Goal: Task Accomplishment & Management: Manage account settings

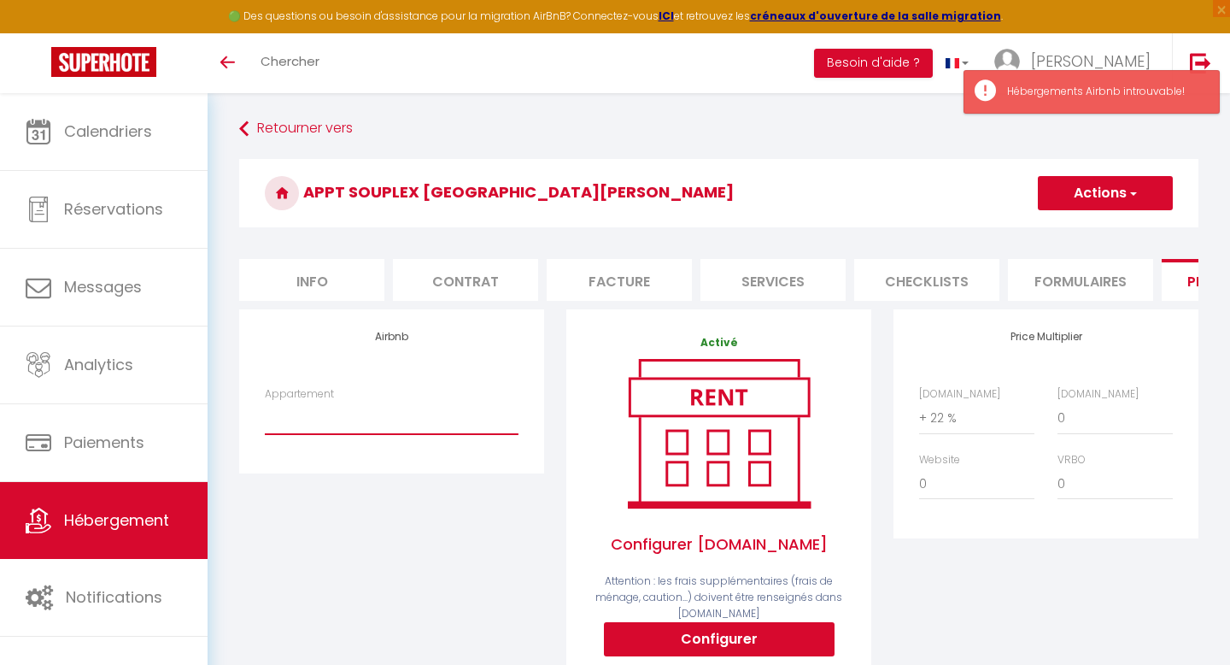
click at [405, 421] on select "Appartement" at bounding box center [392, 418] width 254 height 32
click at [265, 402] on select "Appartement" at bounding box center [392, 418] width 254 height 32
click at [405, 421] on select "Appartement" at bounding box center [392, 418] width 254 height 32
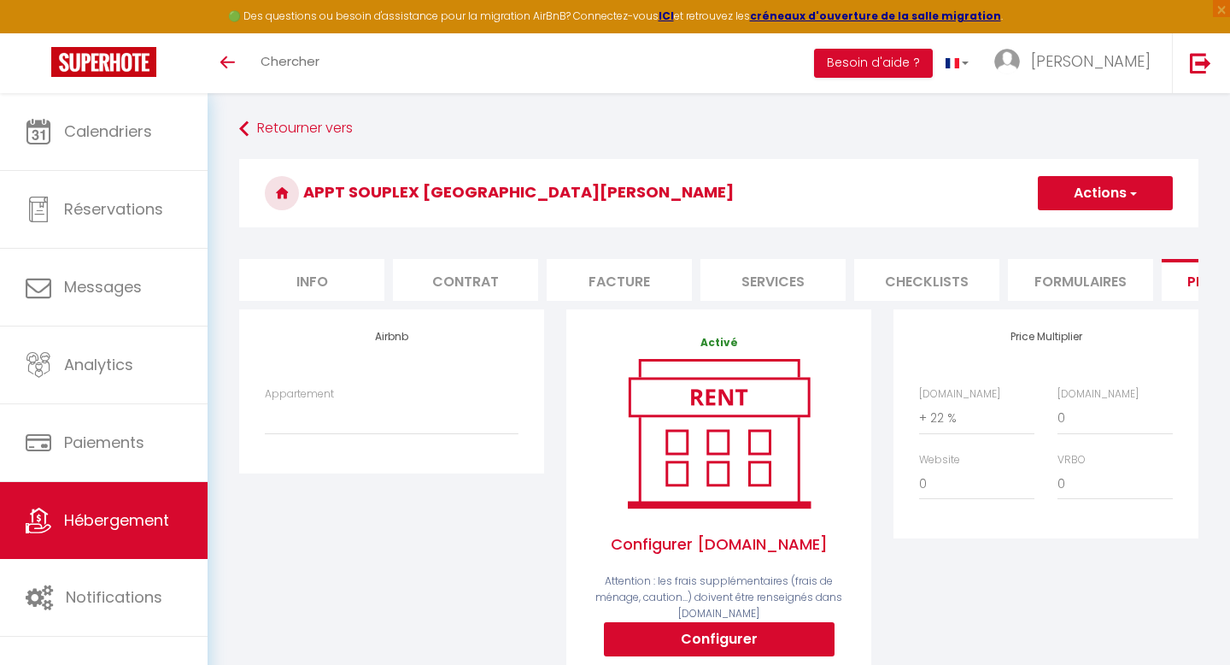
click at [1101, 194] on button "Actions" at bounding box center [1105, 193] width 135 height 34
click at [389, 416] on select "Appartement" at bounding box center [392, 418] width 254 height 32
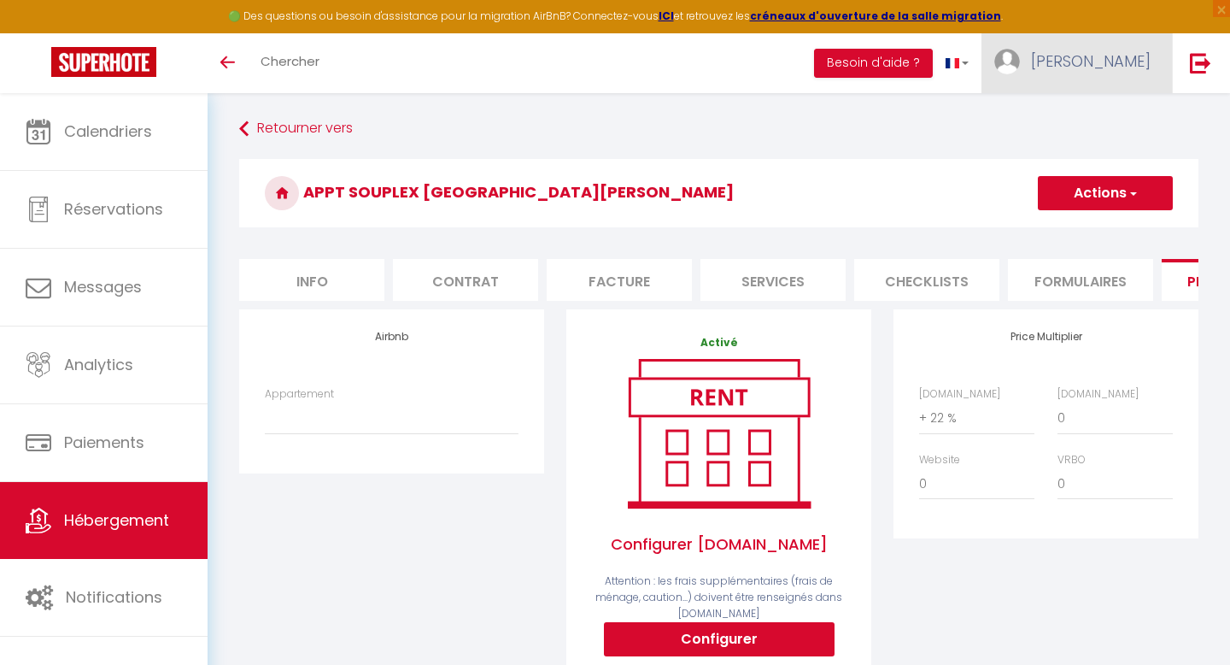
click at [1113, 62] on span "[PERSON_NAME]" at bounding box center [1091, 60] width 120 height 21
click at [1095, 117] on link "Paramètres" at bounding box center [1104, 118] width 126 height 29
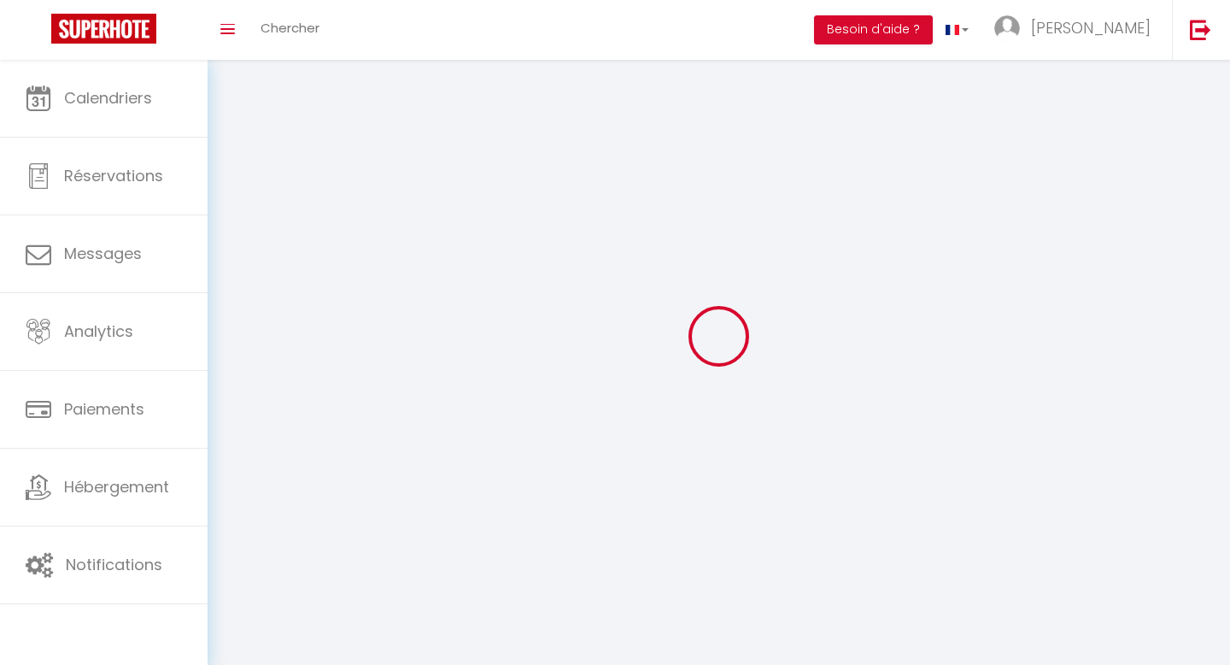
type input "[PERSON_NAME]"
type input "Rouzet"
type input "0776787045"
type input "[STREET_ADDRESS][PERSON_NAME]"
type input "59495"
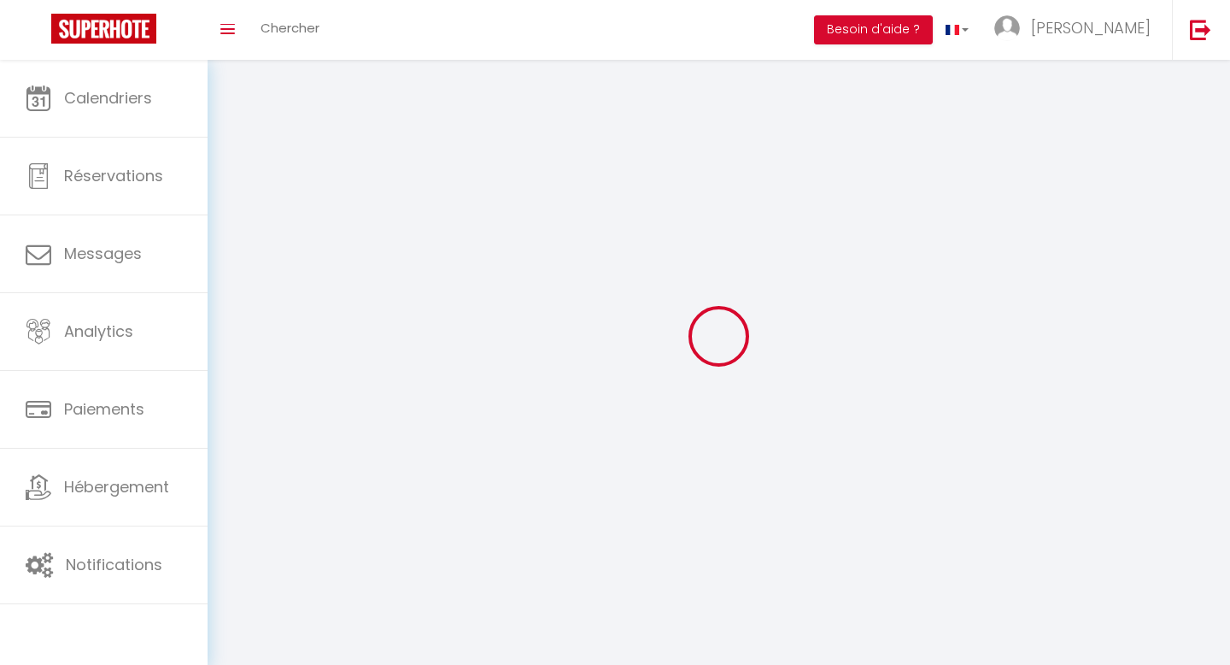
type input "LEFFRINCKOUCKE"
type input "GSG72wairmFLkH8vOO3rMPM0u"
type input "CFA0WWGVSb2nvto4cQ5gyszQM"
type input "GSG72wairmFLkH8vOO3rMPM0u"
type input "CFA0WWGVSb2nvto4cQ5gyszQM"
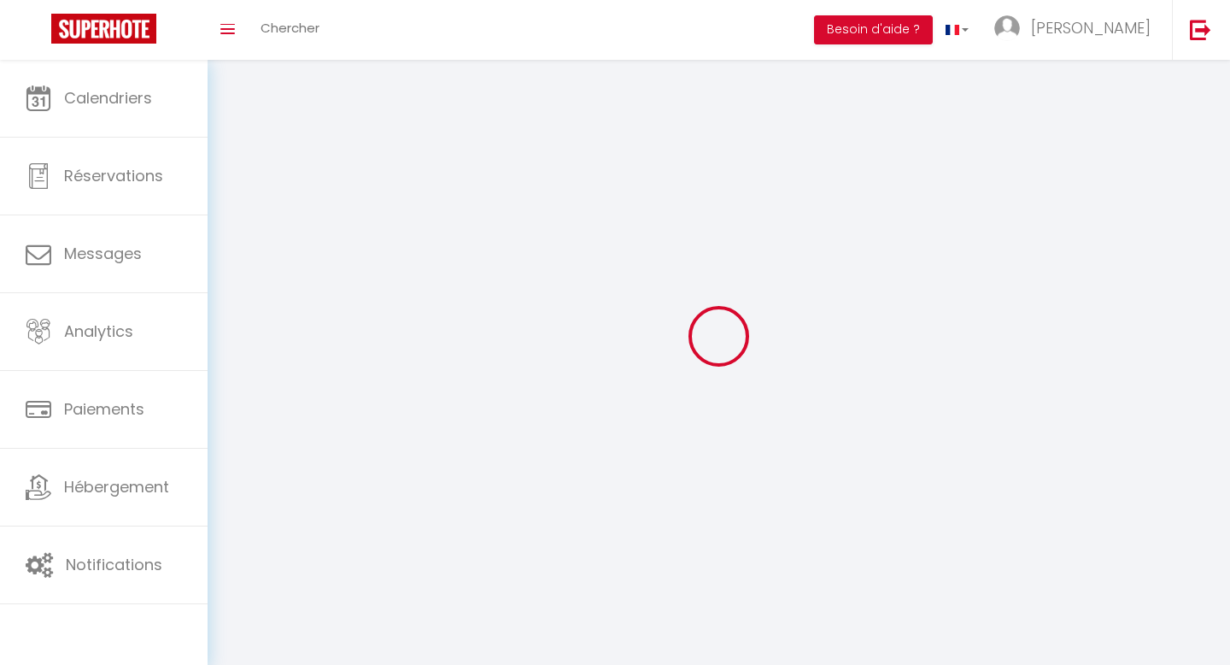
type input "[URL][DOMAIN_NAME]"
select select "28"
select select "fr"
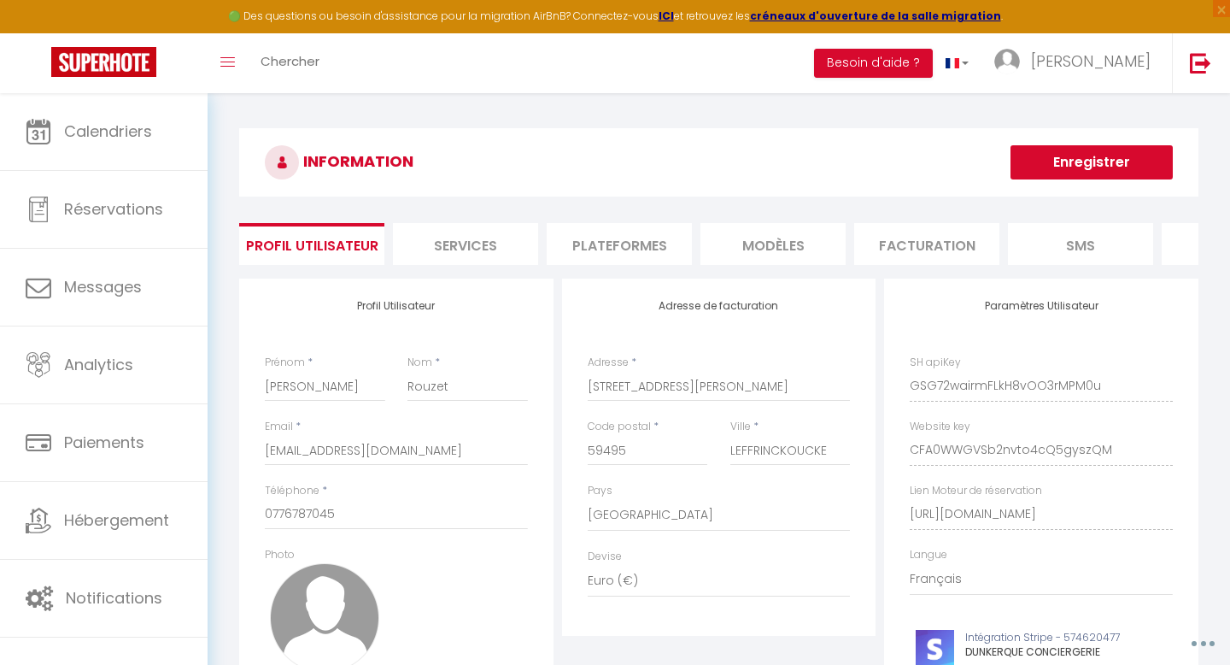
click at [603, 249] on li "Plateformes" at bounding box center [619, 244] width 145 height 42
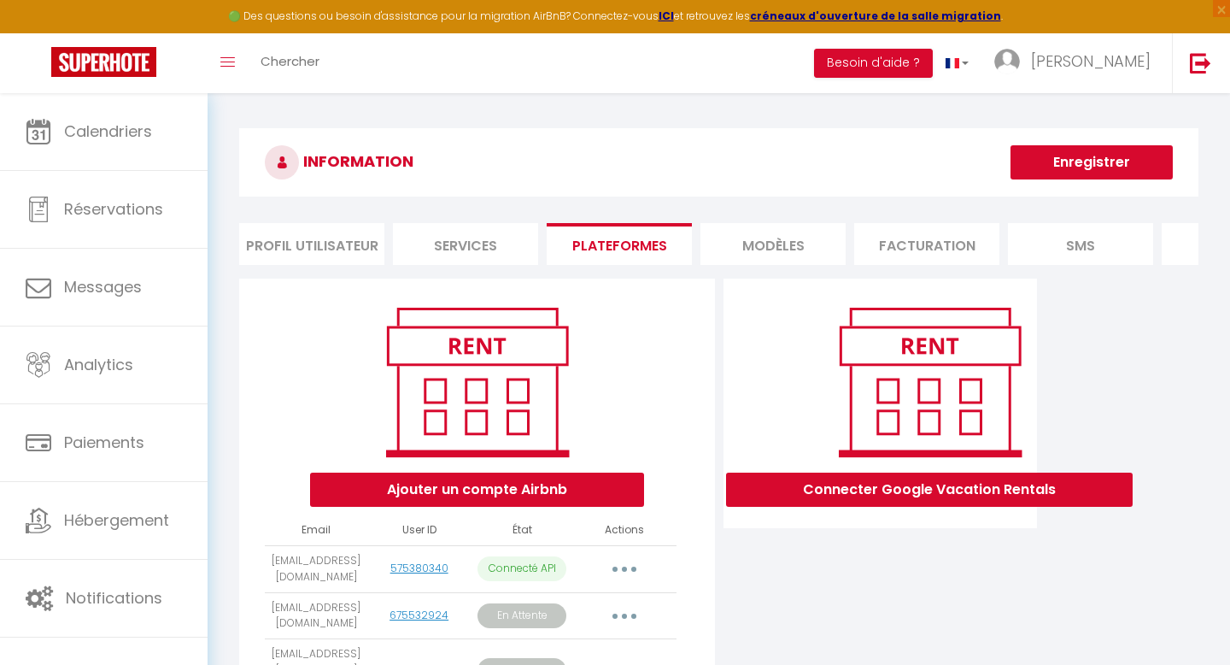
click at [626, 572] on icon "button" at bounding box center [624, 569] width 5 height 5
click at [592, 618] on link "Importer les appartements" at bounding box center [549, 607] width 189 height 29
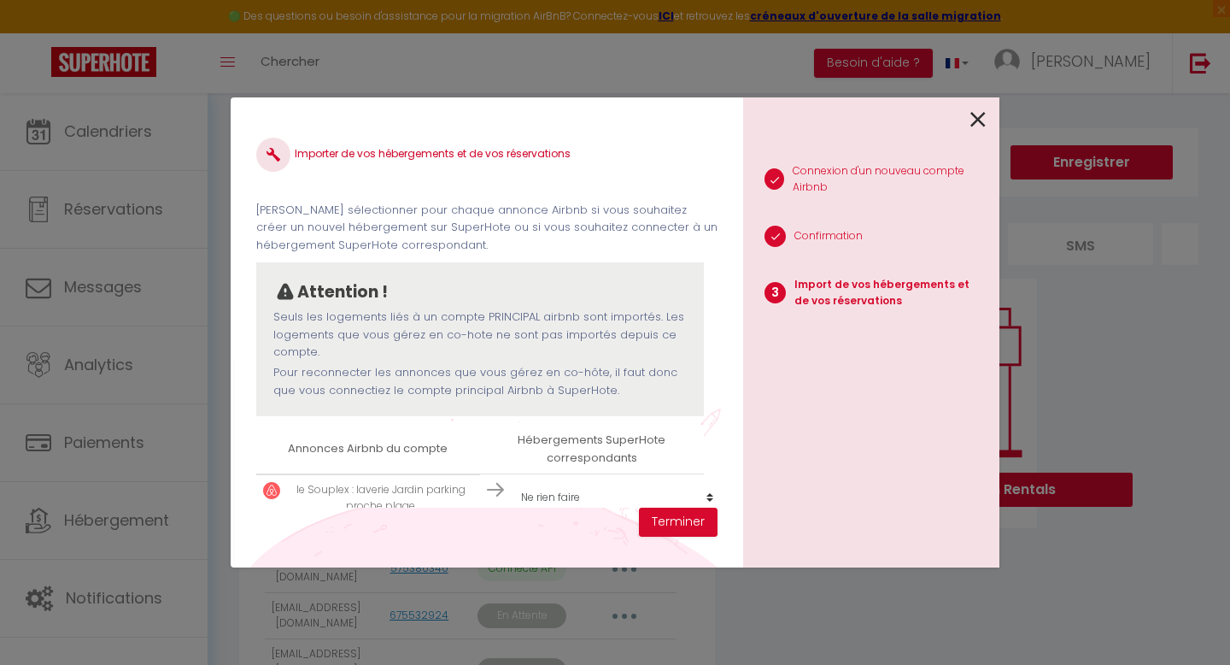
scroll to position [26, 0]
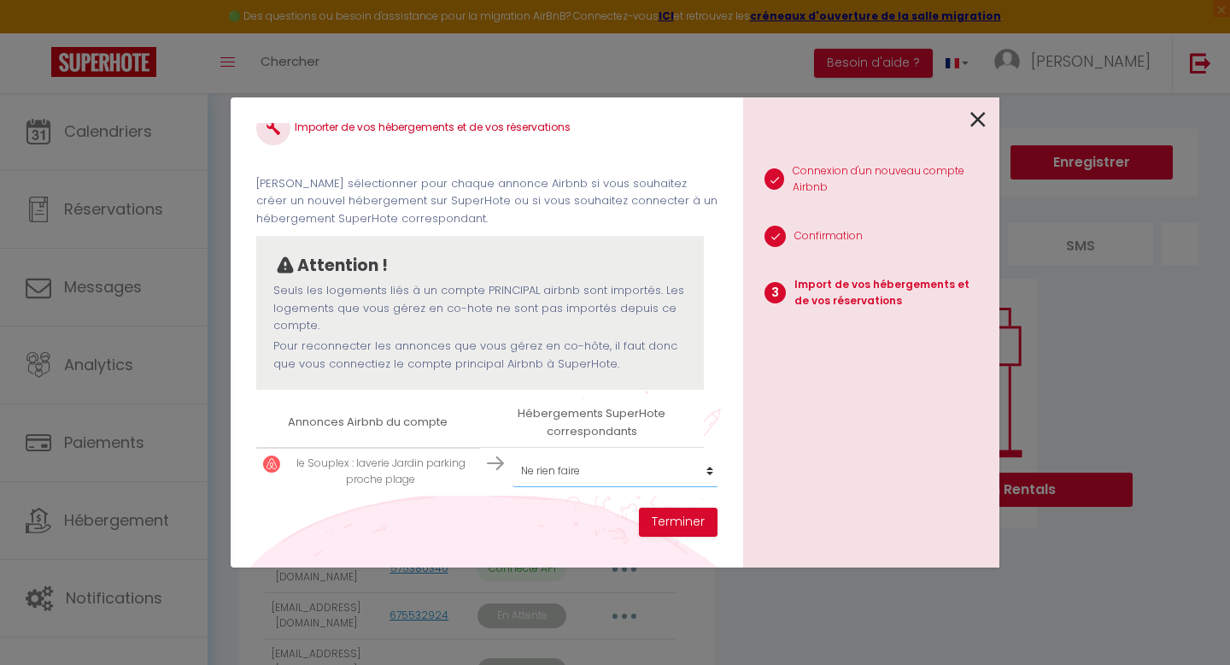
click at [622, 468] on select "Créer un nouvel hébergement Ne rien faire Appt SOUPLEX Villa Margareth La Suite…" at bounding box center [618, 471] width 210 height 32
select select "57002"
click at [513, 455] on select "Créer un nouvel hébergement Ne rien faire Appt SOUPLEX Villa Margareth La Suite…" at bounding box center [618, 471] width 210 height 32
click at [686, 520] on button "Terminer" at bounding box center [678, 522] width 79 height 29
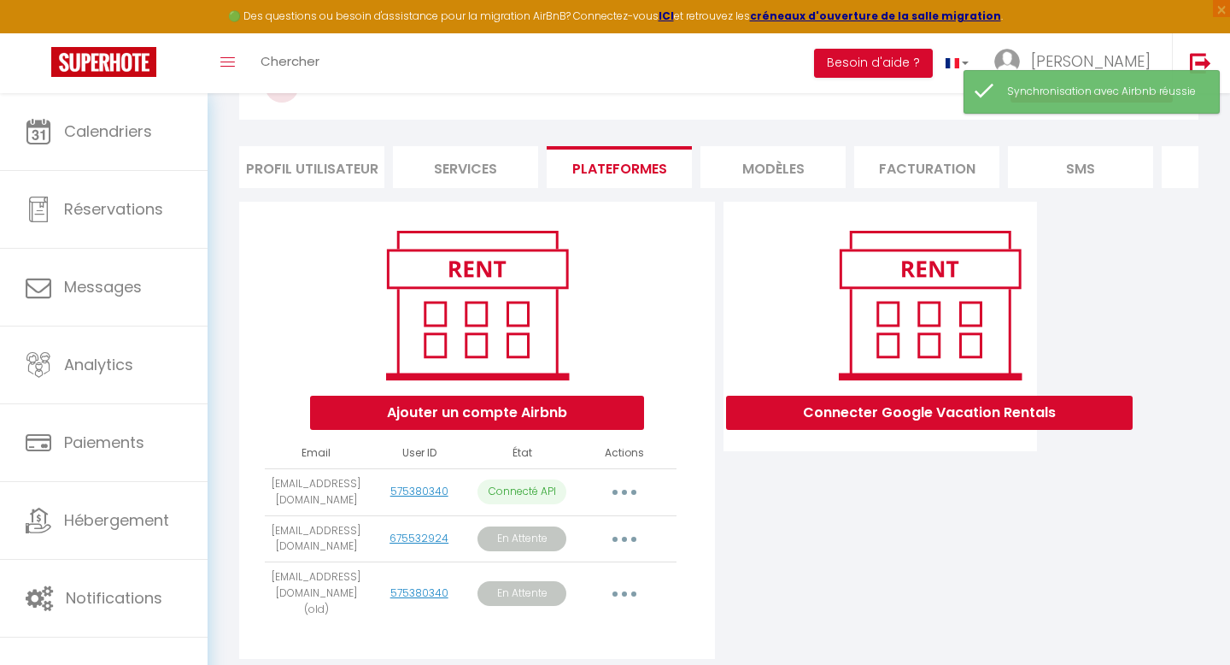
scroll to position [145, 0]
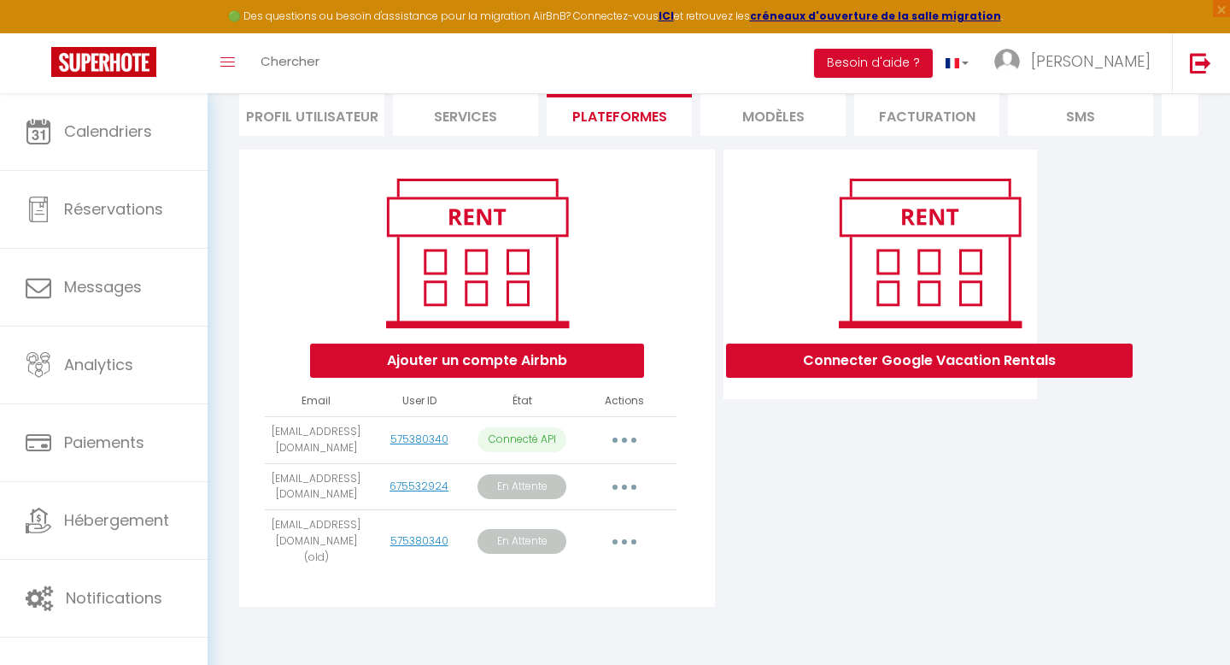
click at [625, 490] on button "button" at bounding box center [625, 486] width 48 height 27
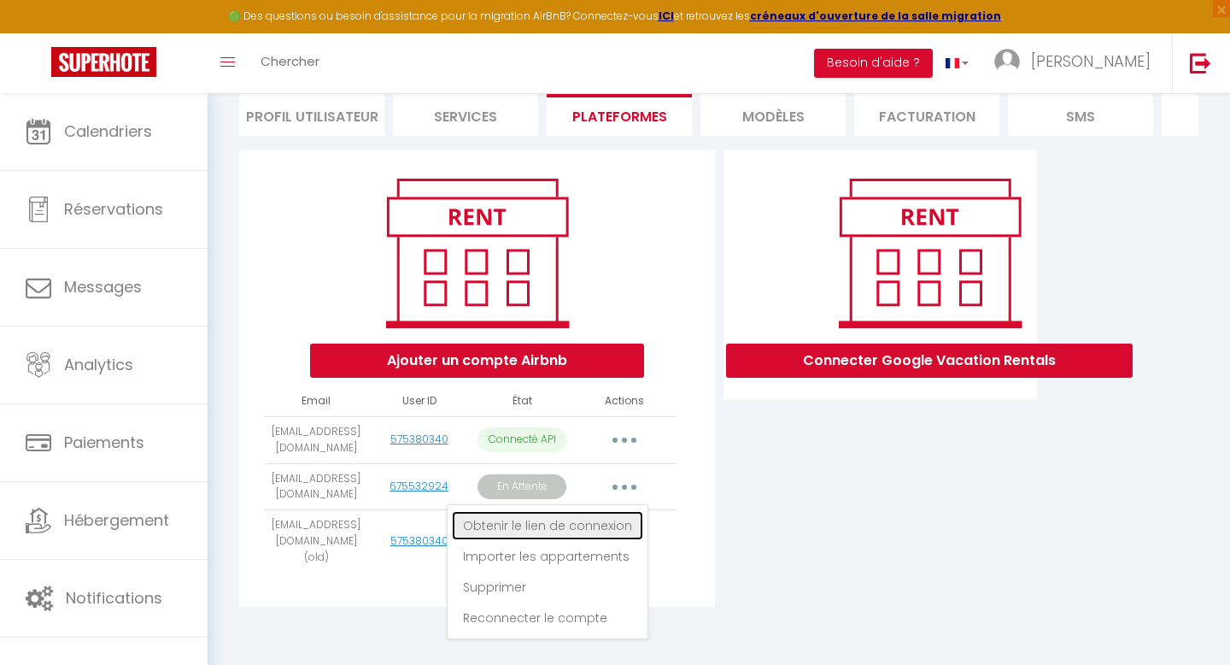
click at [594, 526] on link "Obtenir le lien de connexion" at bounding box center [547, 525] width 191 height 29
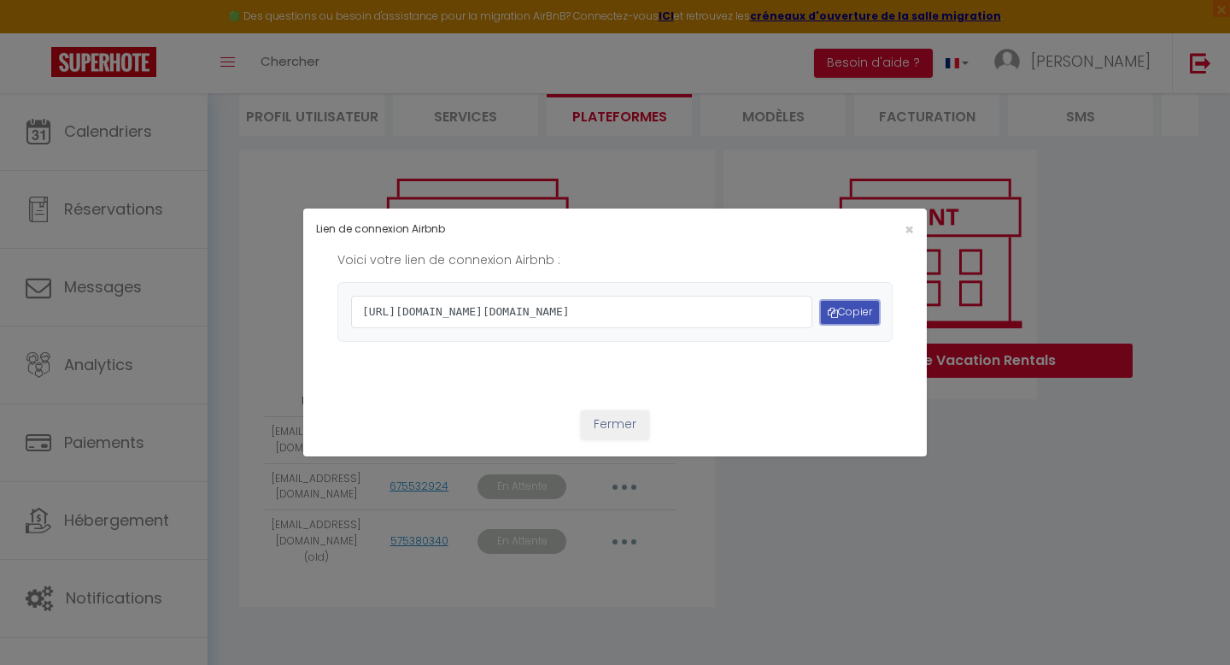
click at [851, 308] on button "Copier" at bounding box center [850, 312] width 58 height 23
click at [625, 439] on button "Fermer" at bounding box center [615, 424] width 68 height 29
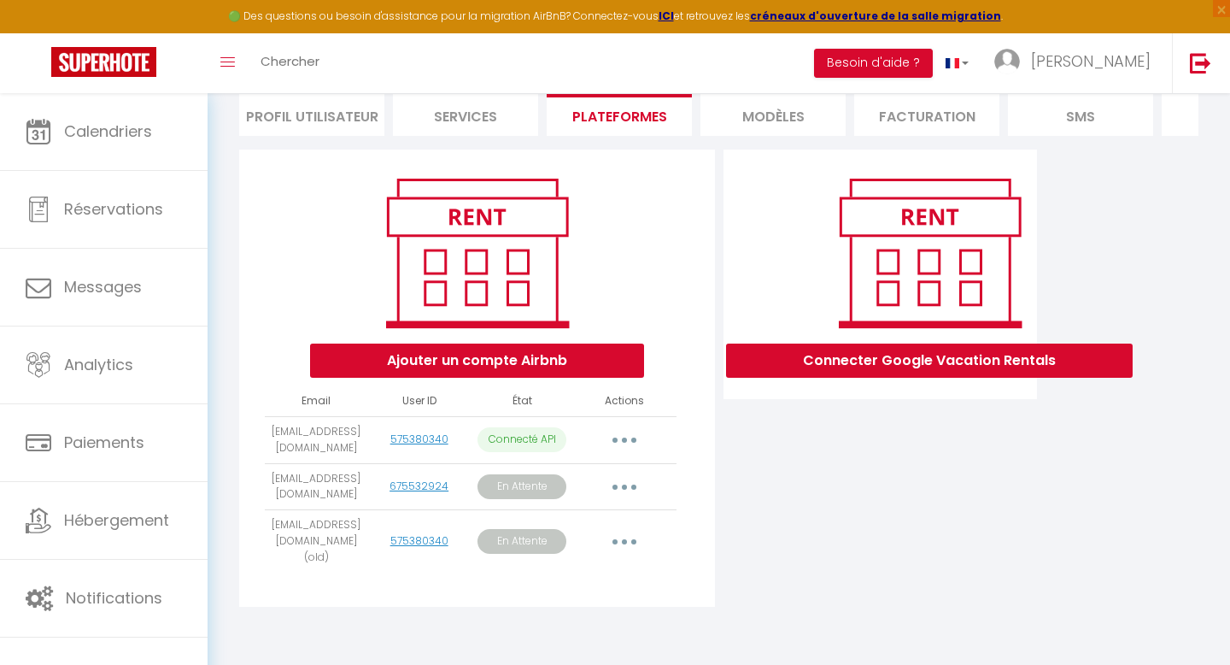
click at [621, 487] on button "button" at bounding box center [625, 486] width 48 height 27
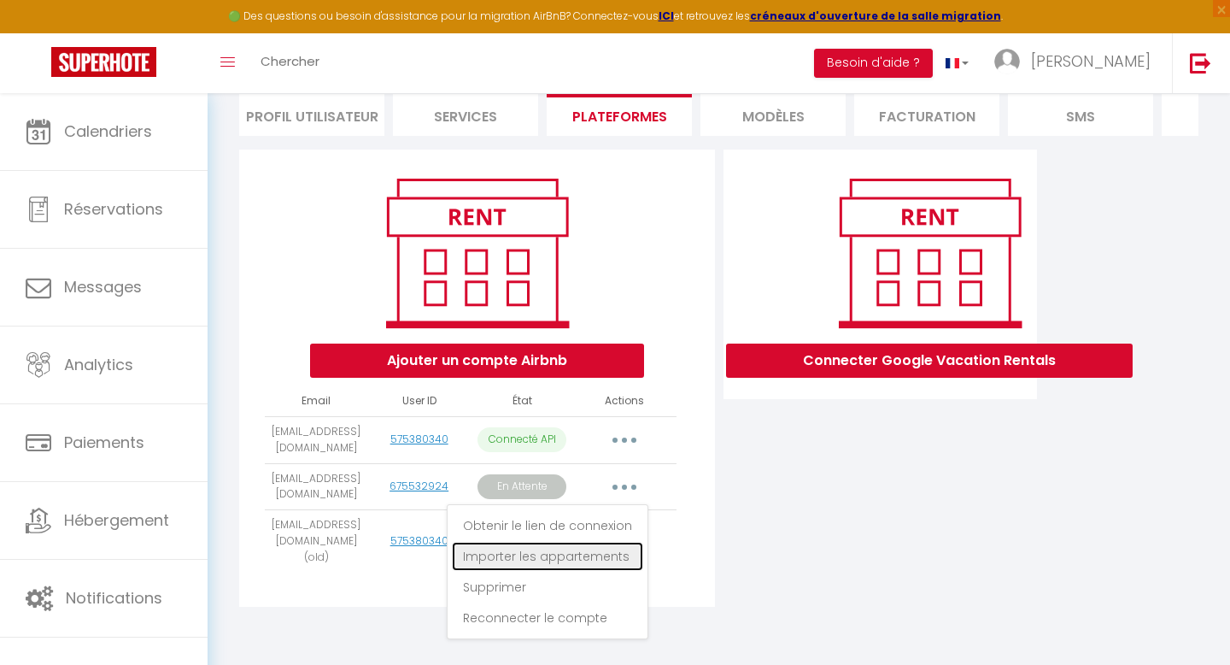
click at [597, 552] on link "Importer les appartements" at bounding box center [547, 556] width 191 height 29
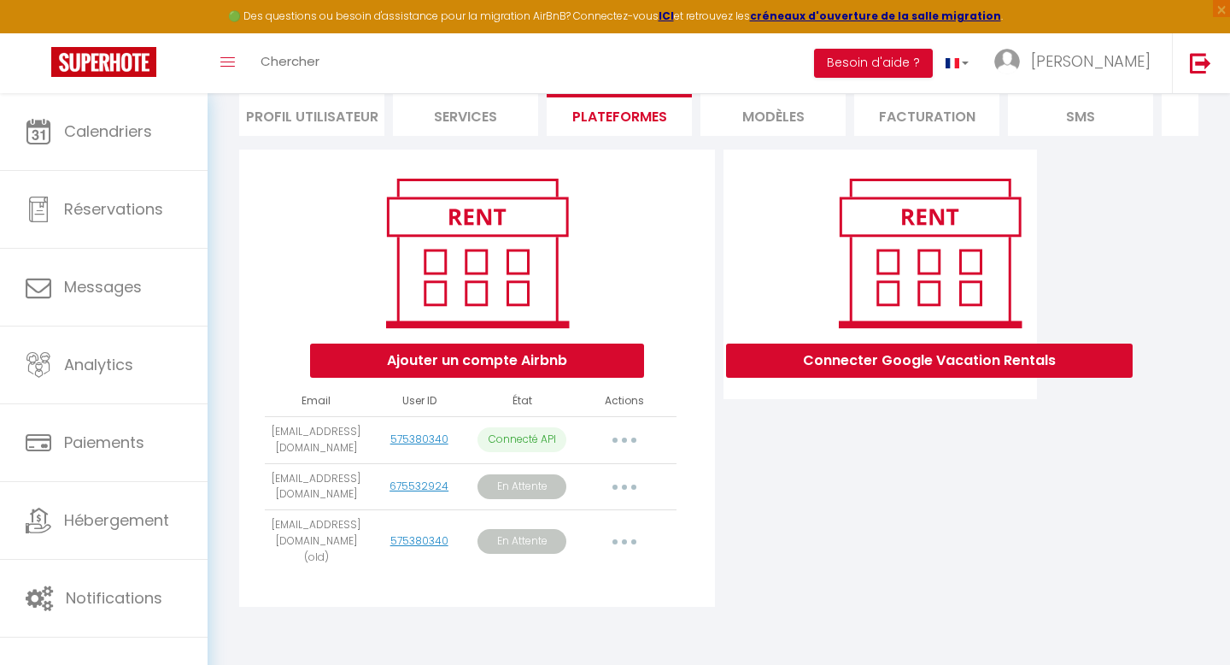
scroll to position [0, 0]
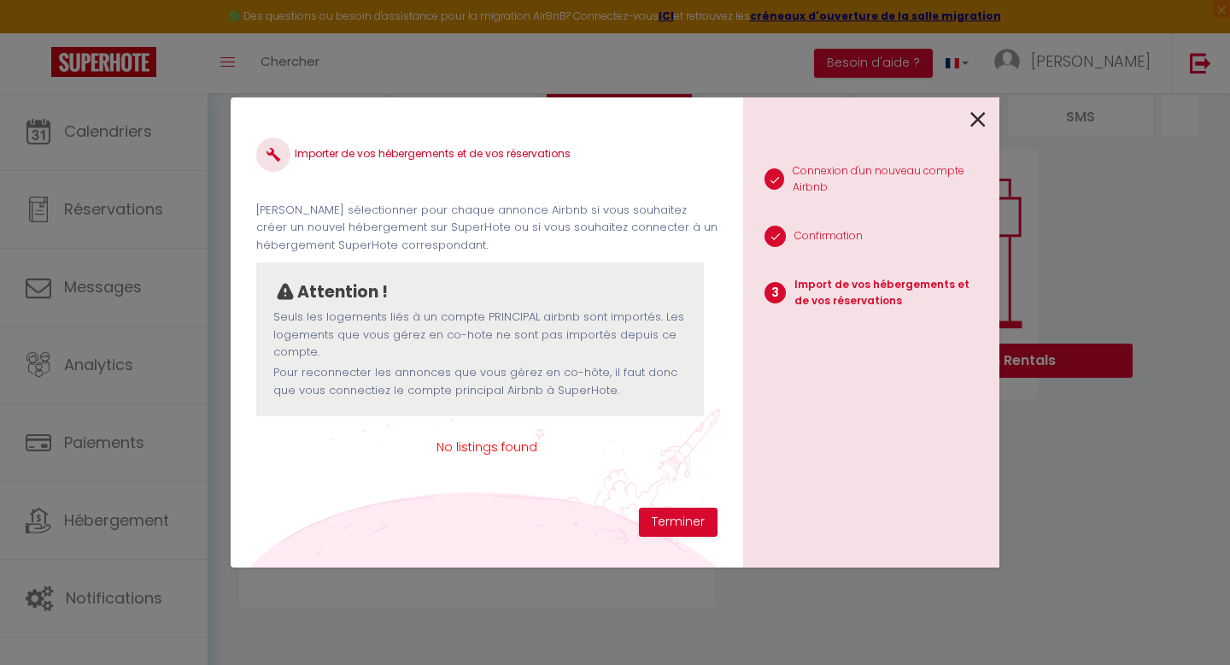
click at [967, 121] on div at bounding box center [864, 117] width 243 height 40
click at [980, 115] on icon at bounding box center [978, 120] width 15 height 26
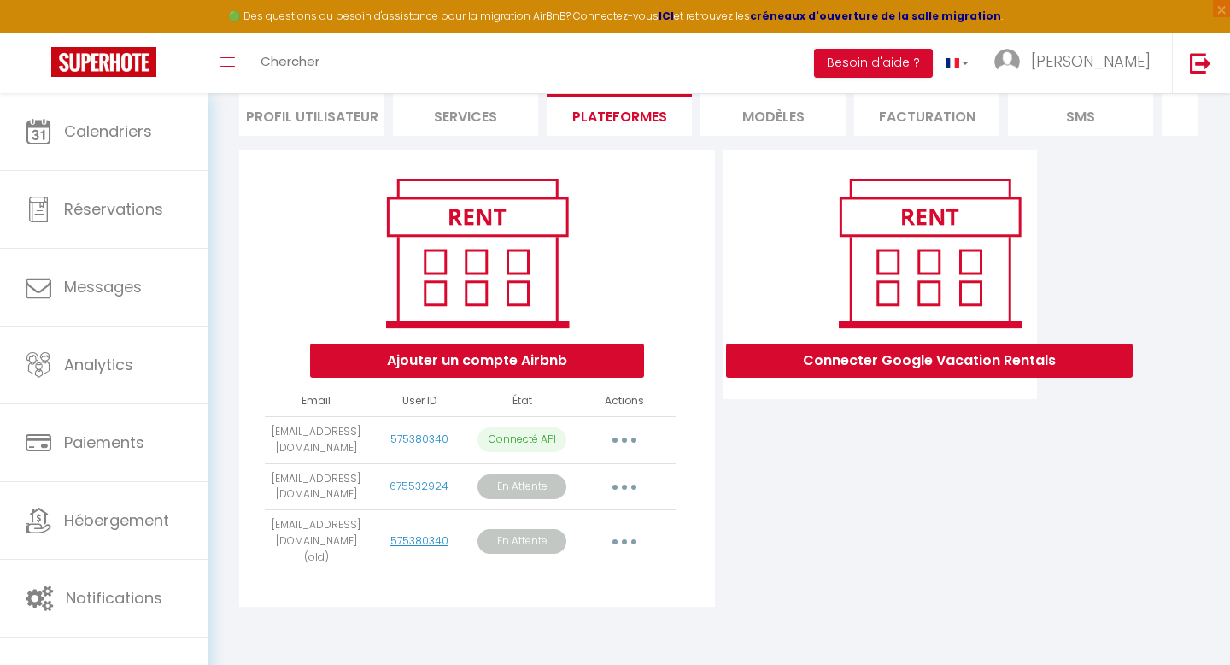
click at [628, 536] on button "button" at bounding box center [625, 541] width 48 height 27
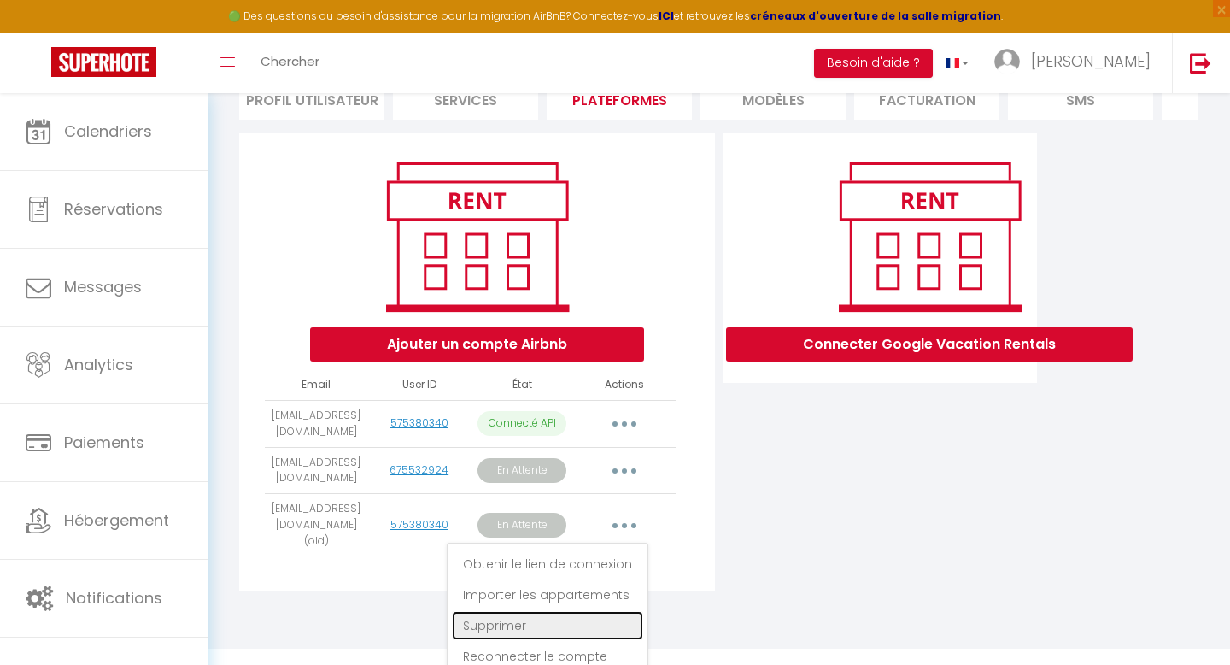
click at [503, 640] on link "Supprimer" at bounding box center [547, 625] width 191 height 29
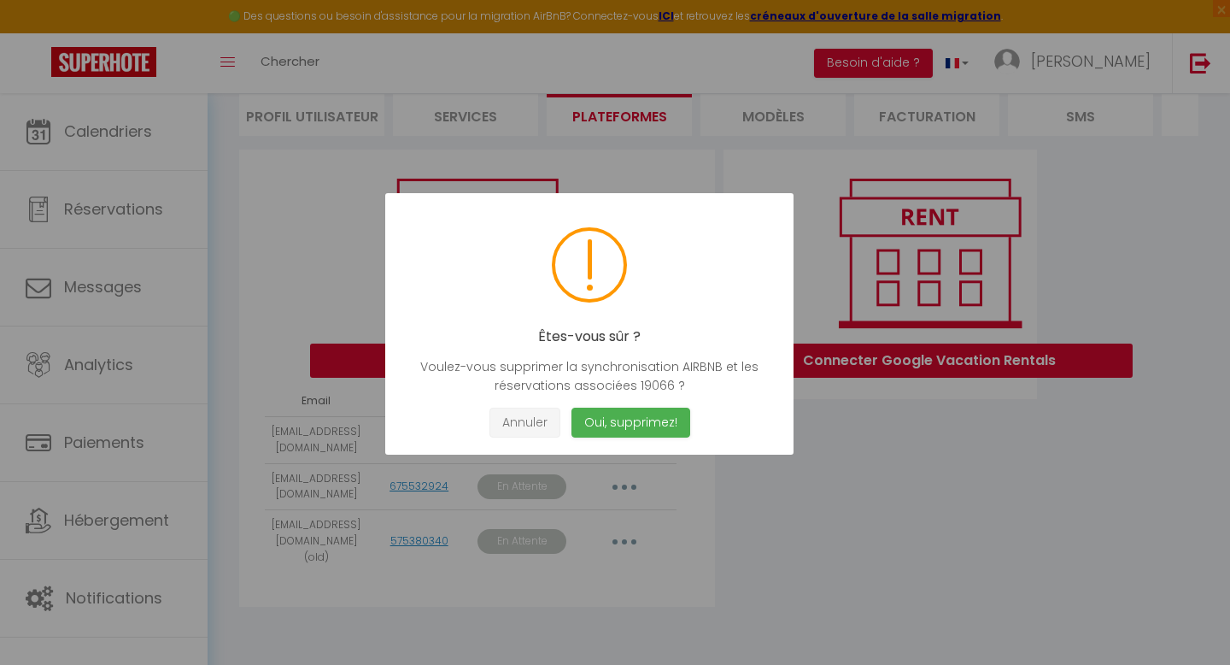
click at [543, 427] on button "Annuler" at bounding box center [525, 423] width 71 height 30
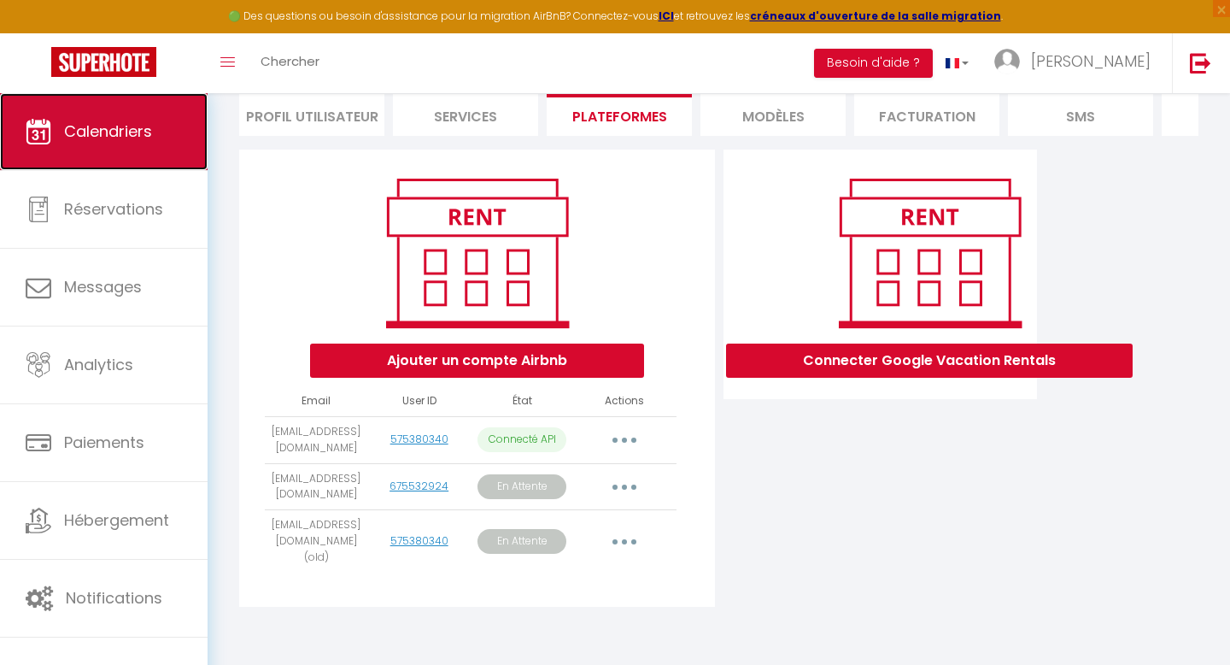
click at [166, 153] on link "Calendriers" at bounding box center [104, 131] width 208 height 77
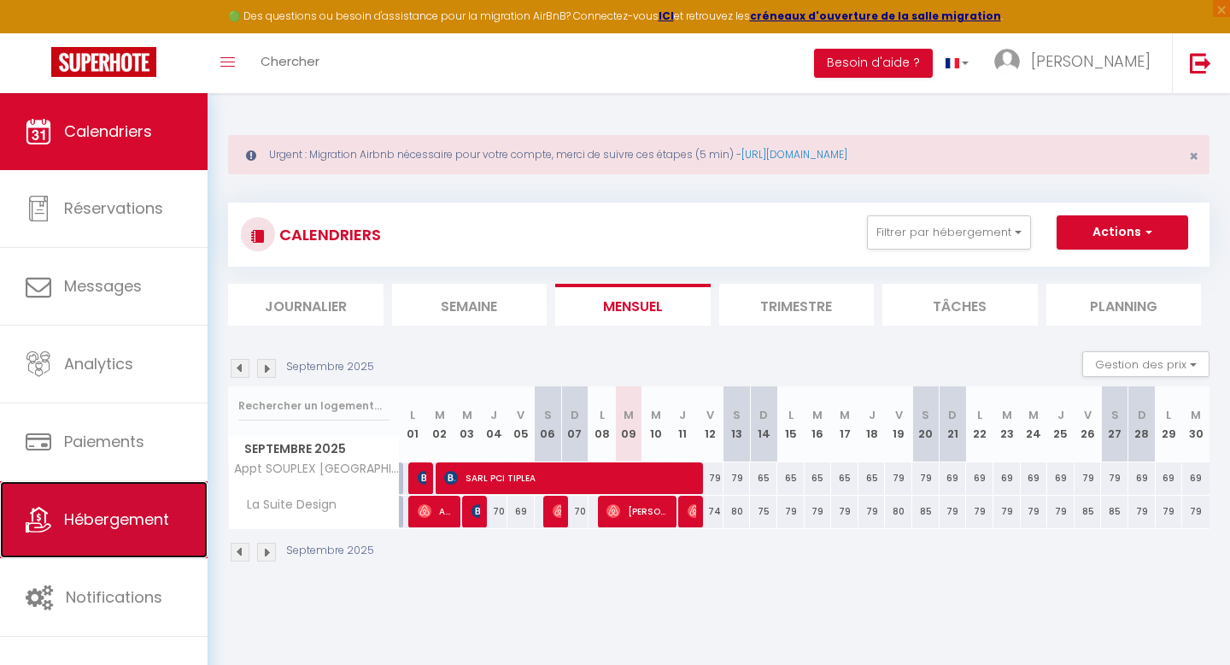
click at [119, 535] on link "Hébergement" at bounding box center [104, 519] width 208 height 77
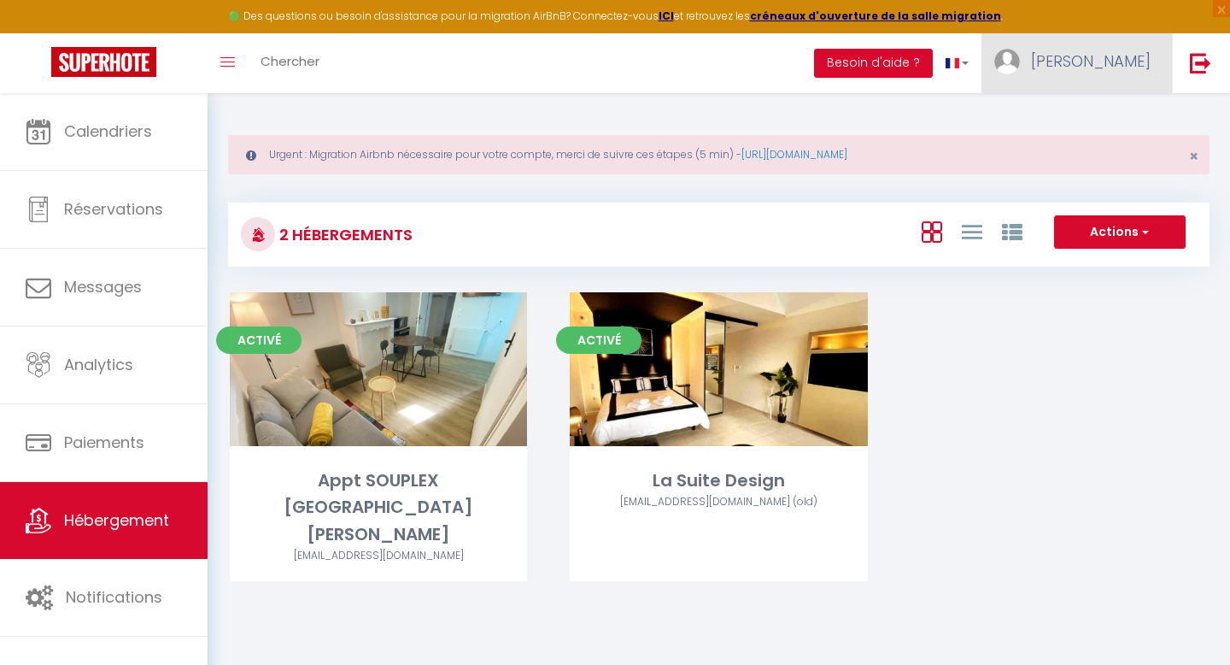
click at [1129, 54] on span "[PERSON_NAME]" at bounding box center [1091, 60] width 120 height 21
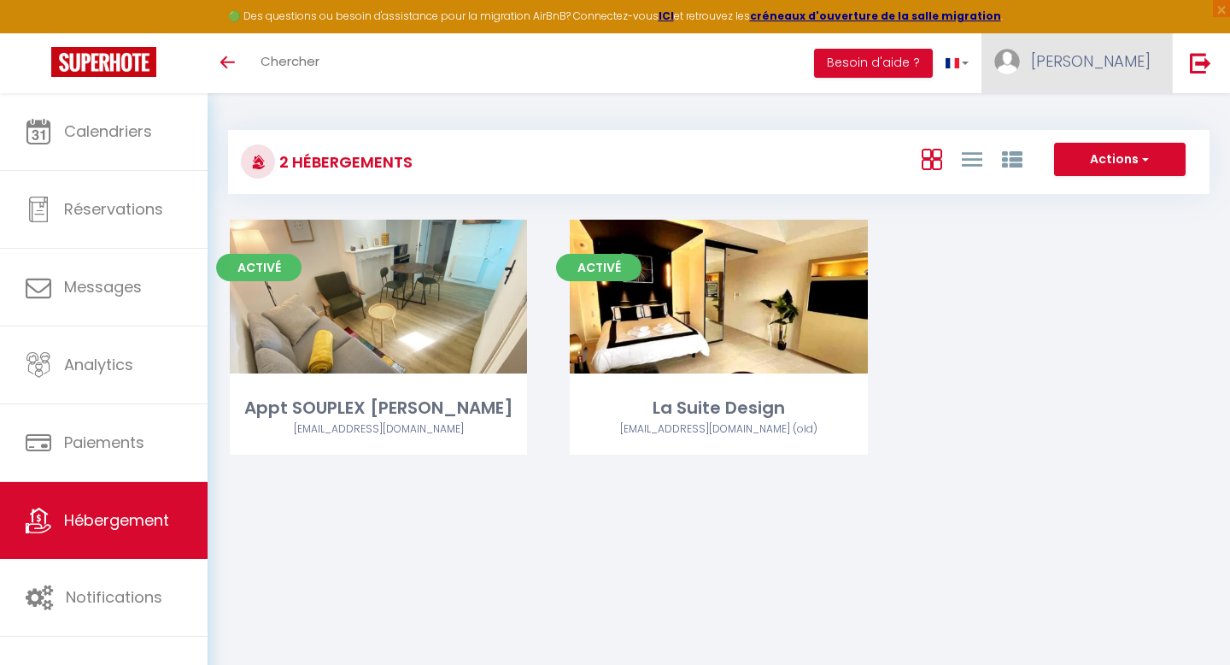
click at [1105, 74] on link "[PERSON_NAME]" at bounding box center [1077, 63] width 191 height 60
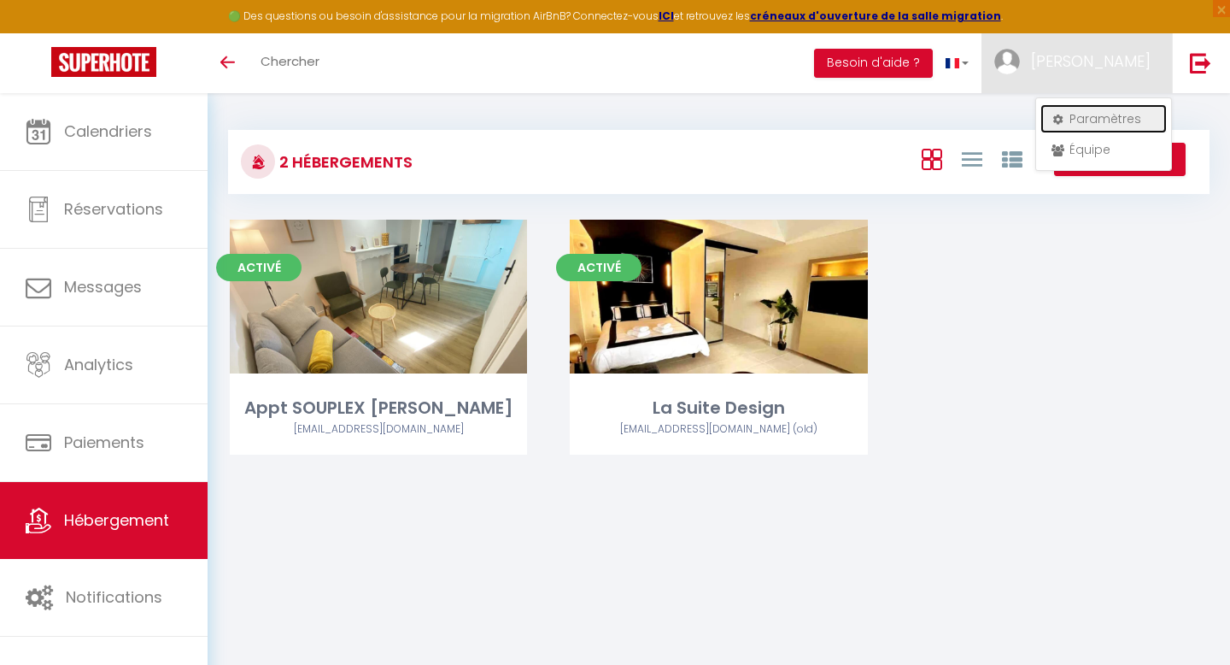
click at [1088, 118] on link "Paramètres" at bounding box center [1104, 118] width 126 height 29
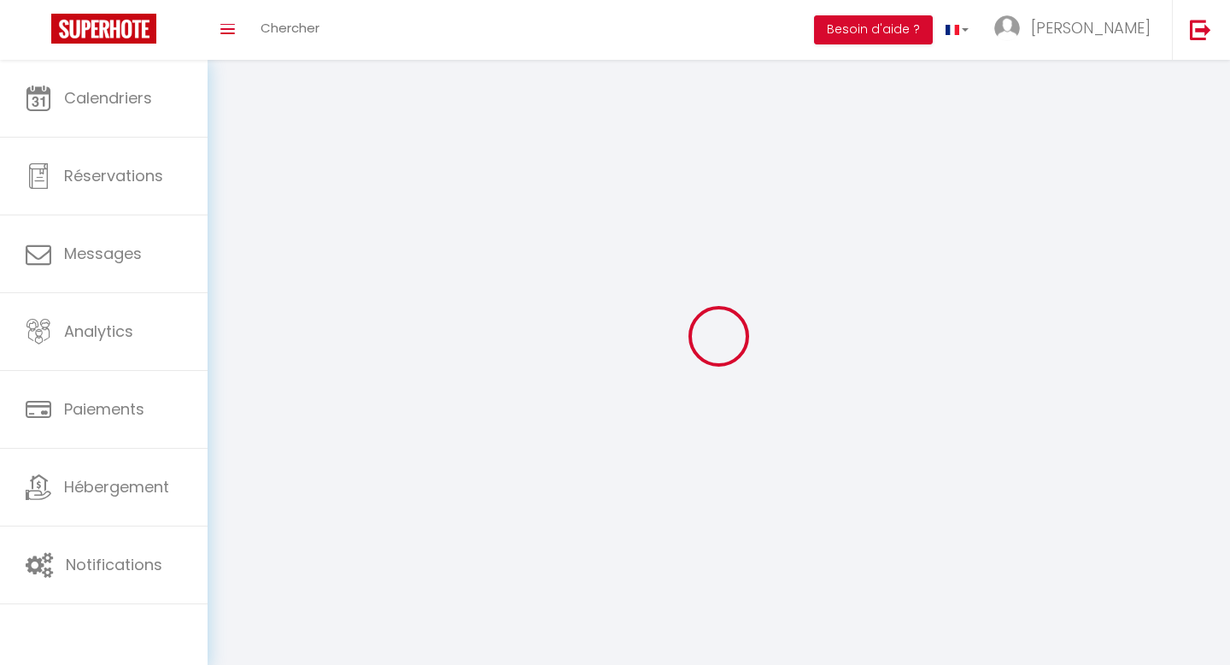
select select
type input "[PERSON_NAME]"
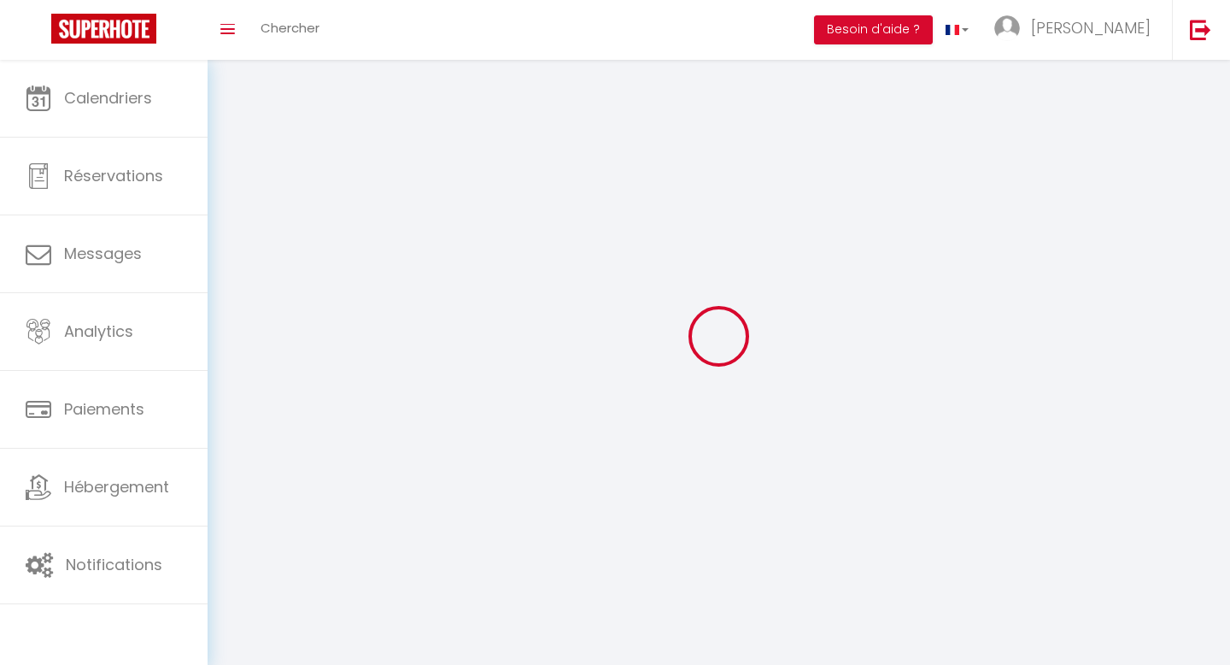
type input "Rouzet"
type input "0776787045"
type input "[STREET_ADDRESS][PERSON_NAME]"
type input "59495"
type input "LEFFRINCKOUCKE"
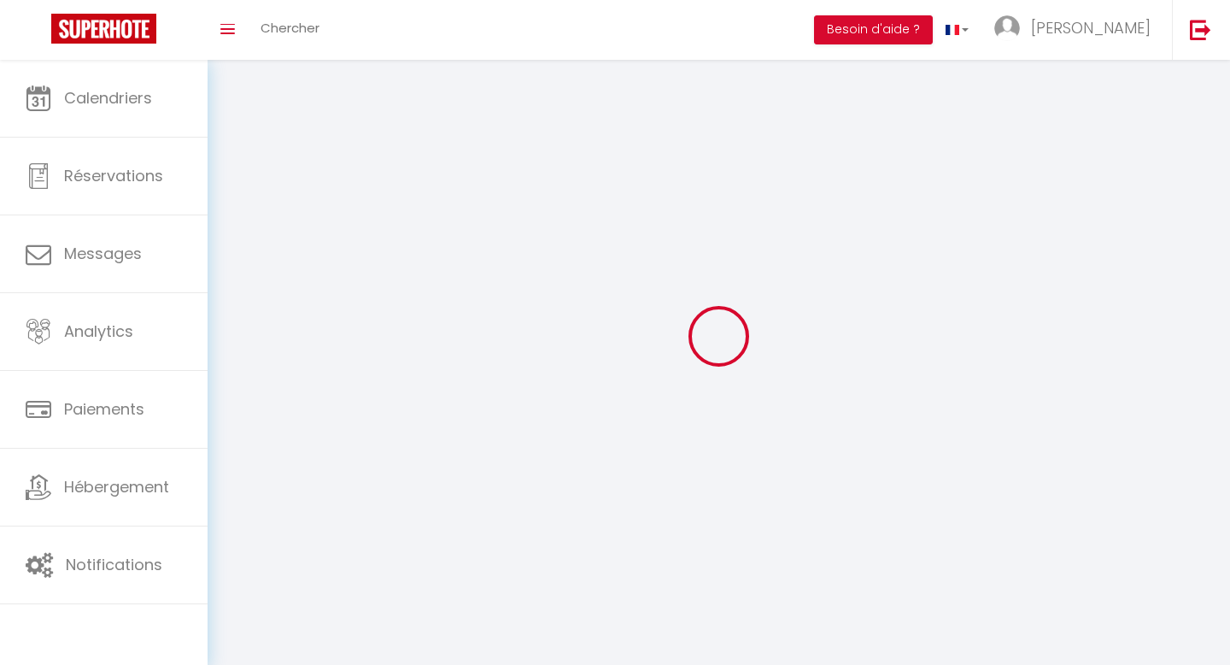
type input "GSG72wairmFLkH8vOO3rMPM0u"
type input "CFA0WWGVSb2nvto4cQ5gyszQM"
type input "GSG72wairmFLkH8vOO3rMPM0u"
type input "CFA0WWGVSb2nvto4cQ5gyszQM"
type input "[URL][DOMAIN_NAME]"
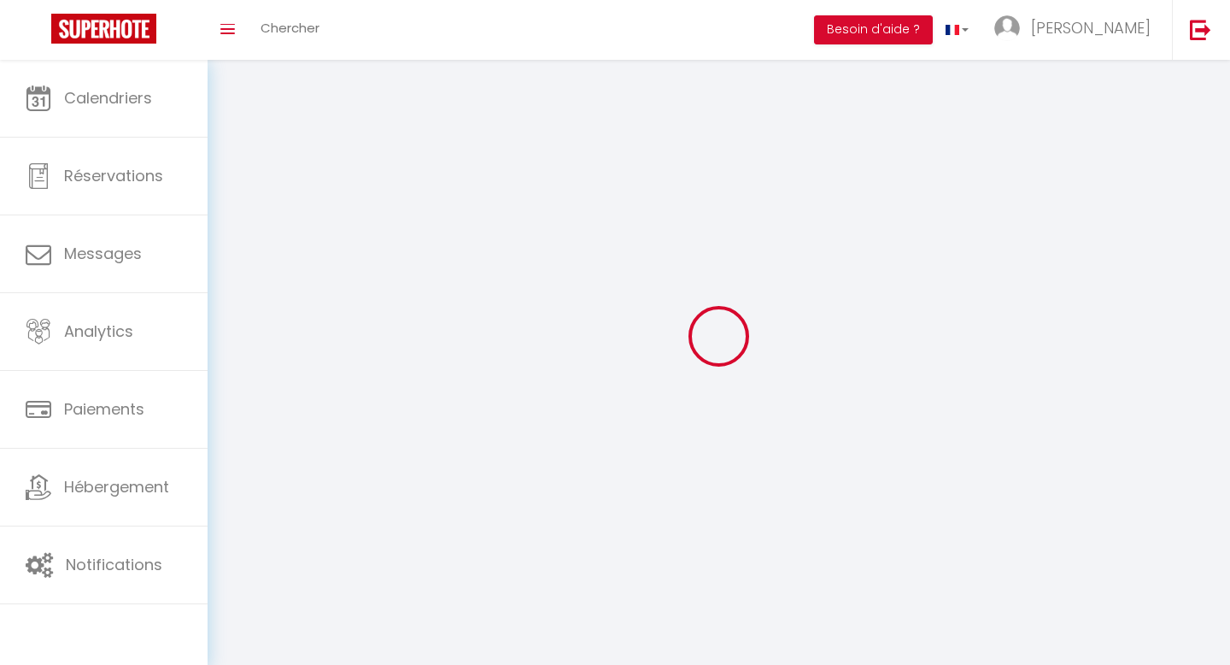
select select "28"
select select "fr"
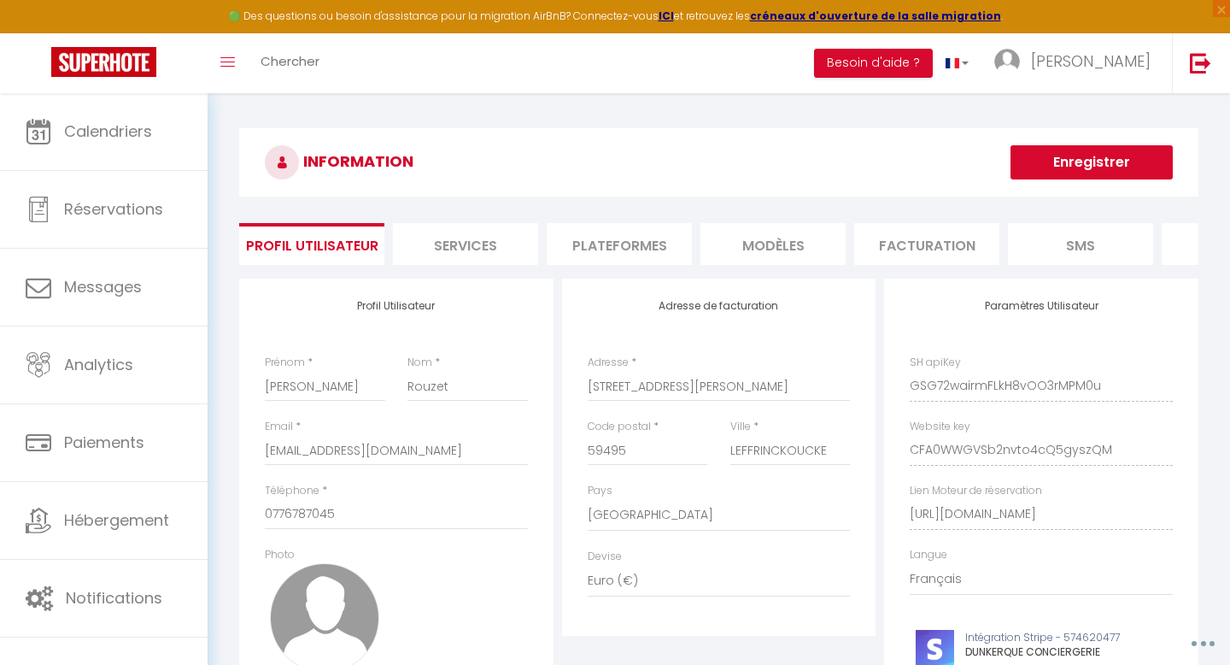
click at [648, 242] on li "Plateformes" at bounding box center [619, 244] width 145 height 42
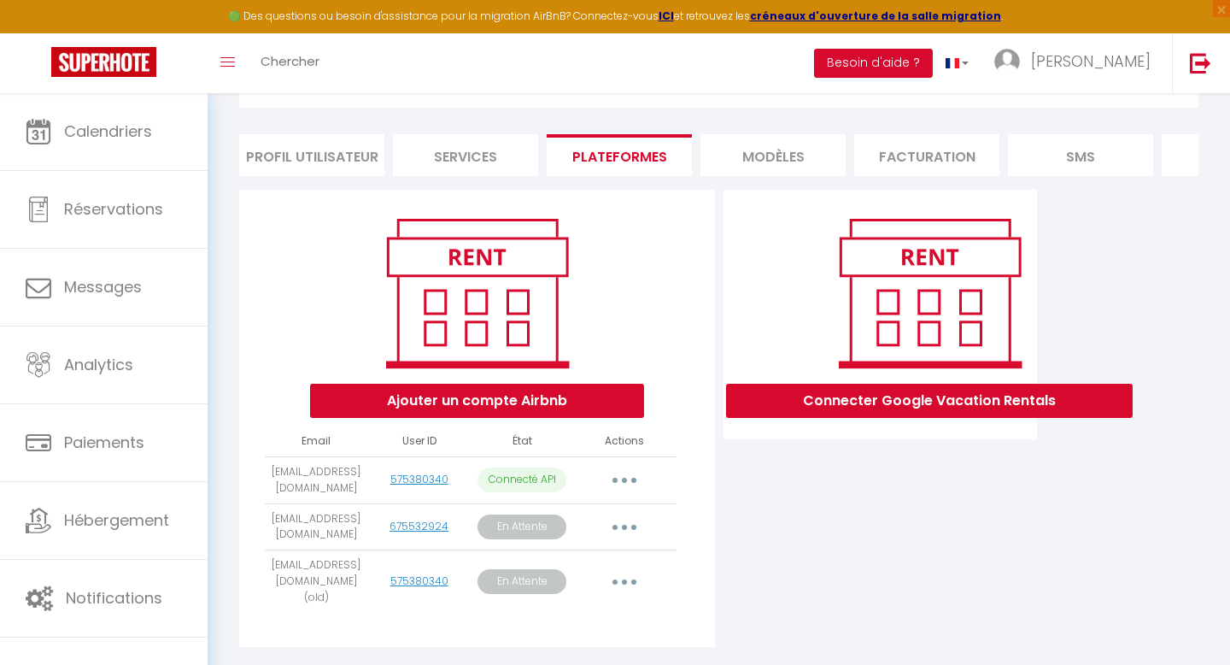
scroll to position [145, 0]
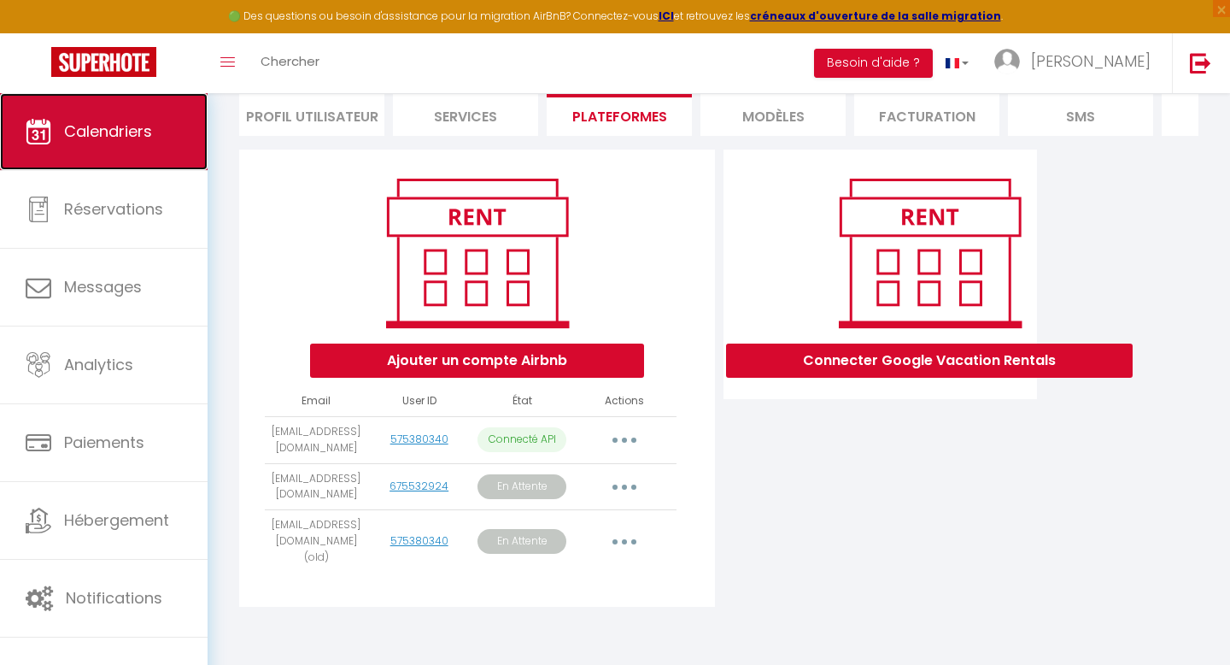
click at [134, 142] on span "Calendriers" at bounding box center [108, 130] width 88 height 21
